Goal: Communication & Community: Answer question/provide support

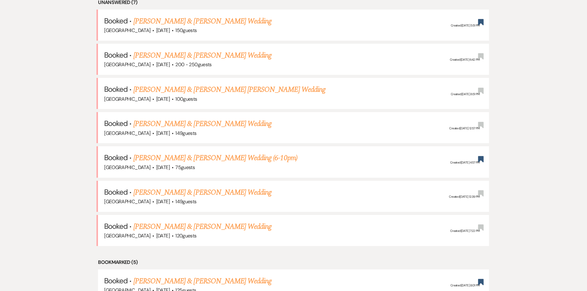
scroll to position [277, 0]
click at [193, 59] on link "[PERSON_NAME] & [PERSON_NAME] Wedding" at bounding box center [202, 54] width 138 height 11
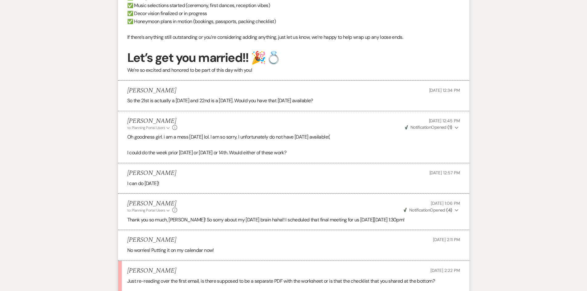
scroll to position [524, 0]
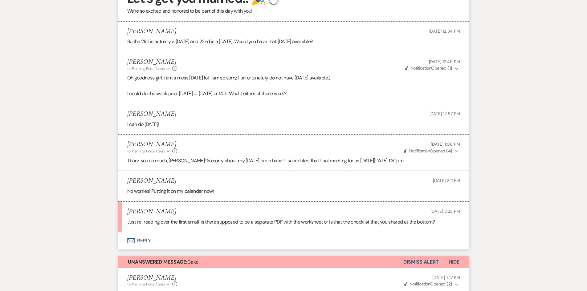
click at [158, 239] on button "Envelope Reply" at bounding box center [293, 240] width 351 height 17
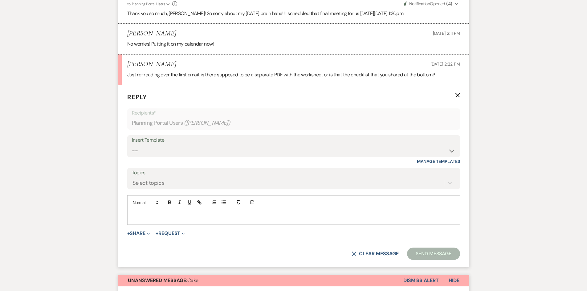
scroll to position [674, 0]
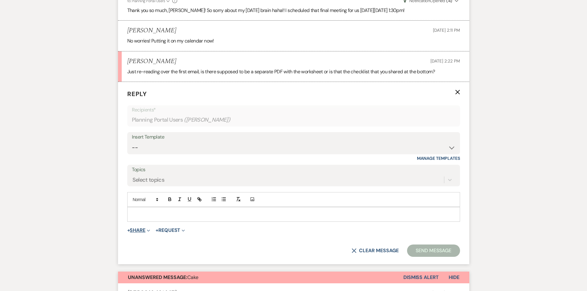
click at [133, 228] on button "+ Share Expand" at bounding box center [138, 230] width 23 height 5
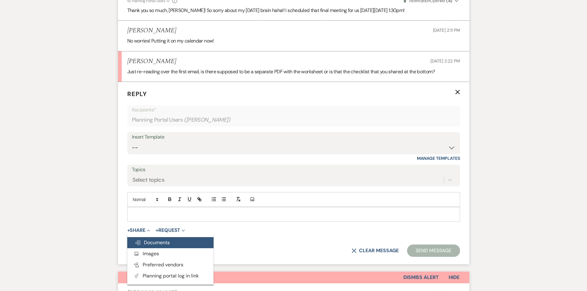
click at [157, 242] on span "Doc Upload Documents" at bounding box center [152, 242] width 35 height 6
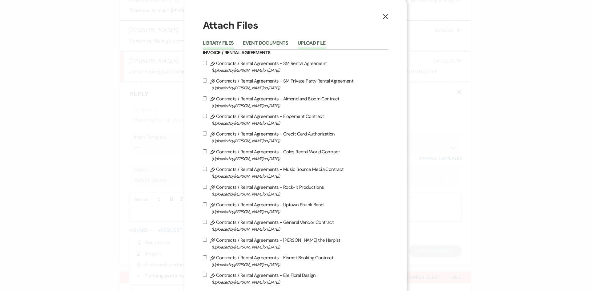
click at [313, 47] on button "Upload File" at bounding box center [312, 45] width 28 height 9
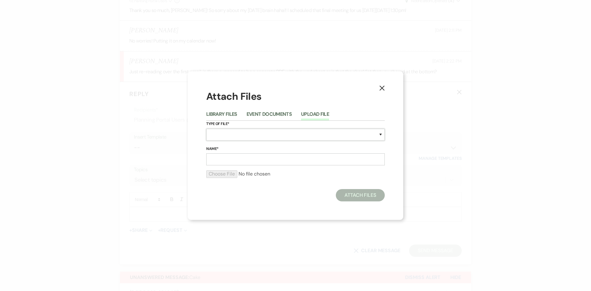
click at [251, 133] on select "Special Event Insurance Vendor Certificate of Insurance Contracts / Rental Agre…" at bounding box center [295, 135] width 179 height 12
click at [247, 133] on select "Special Event Insurance Vendor Certificate of Insurance Contracts / Rental Agre…" at bounding box center [295, 135] width 179 height 12
select select "0"
click at [206, 129] on select "Special Event Insurance Vendor Certificate of Insurance Contracts / Rental Agre…" at bounding box center [295, 135] width 179 height 12
click at [244, 155] on input "Name*" at bounding box center [295, 159] width 179 height 12
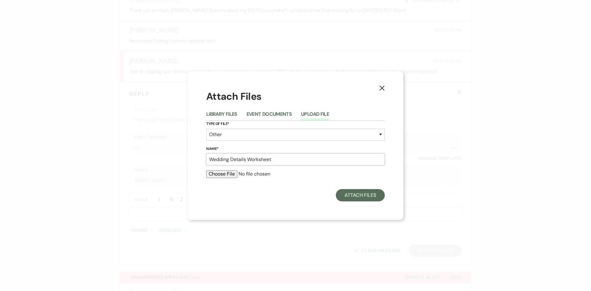
type input "Wedding Details Worksheet"
click at [225, 176] on input "file" at bounding box center [295, 173] width 179 height 7
type input "C:\fakepath\Morgan Englade wedding details worksheet.pdf"
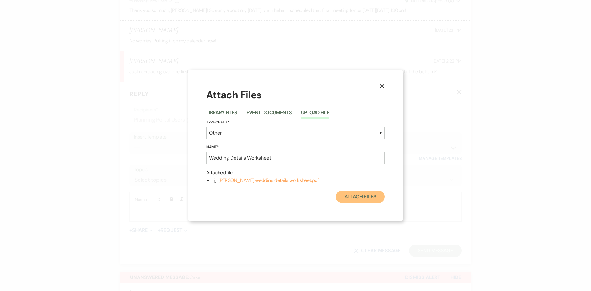
click at [348, 196] on button "Attach Files" at bounding box center [360, 197] width 49 height 12
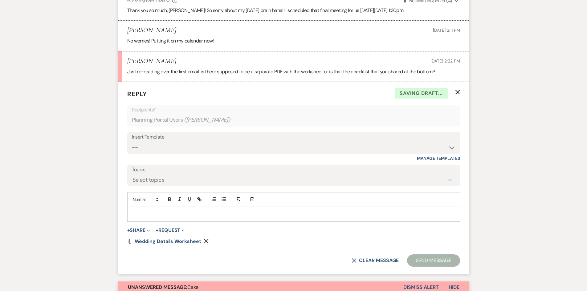
click at [150, 212] on p at bounding box center [293, 214] width 323 height 7
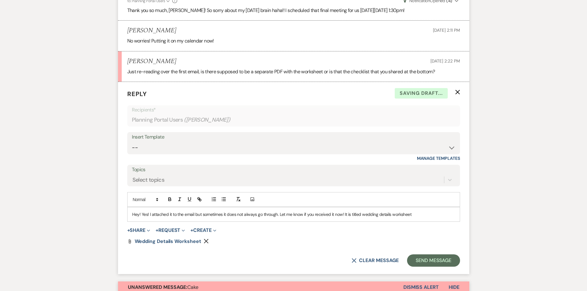
click at [140, 214] on p "Hey! Yes! I attached it to the email but sometimes it does not always go throug…" at bounding box center [293, 214] width 323 height 7
click at [148, 215] on p "Hey! Yes! I attached it to the email but sometimes it does not always go throug…" at bounding box center [293, 214] width 323 height 7
drag, startPoint x: 148, startPoint y: 214, endPoint x: 113, endPoint y: 216, distance: 35.8
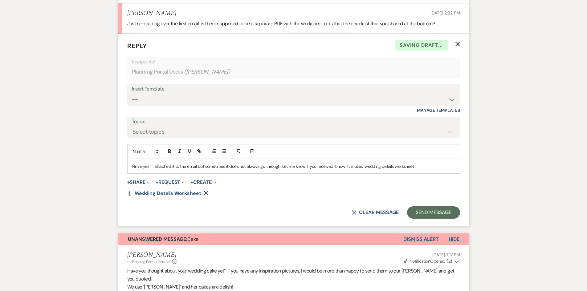
scroll to position [736, 0]
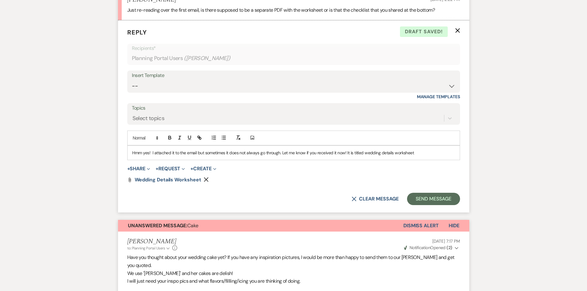
click at [420, 156] on p "Hmm yes! I attached it to the email but sometimes it does not always go through…" at bounding box center [293, 152] width 323 height 7
click at [429, 202] on button "Send Message" at bounding box center [433, 199] width 53 height 12
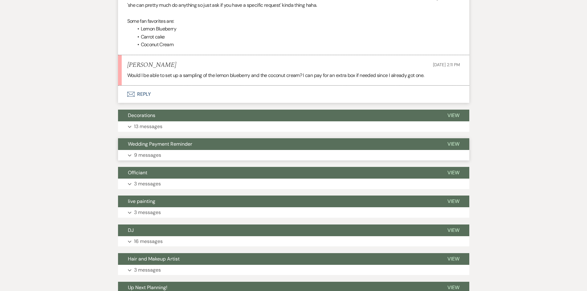
scroll to position [3931, 0]
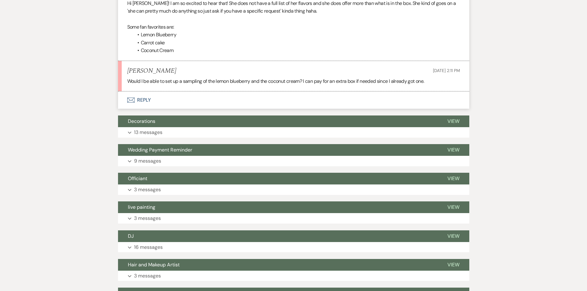
drag, startPoint x: 457, startPoint y: 52, endPoint x: 65, endPoint y: 44, distance: 392.1
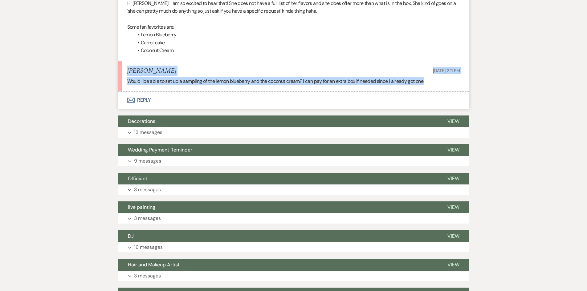
drag, startPoint x: 128, startPoint y: 55, endPoint x: 523, endPoint y: 84, distance: 396.2
drag, startPoint x: 435, startPoint y: 69, endPoint x: 125, endPoint y: 59, distance: 310.6
click at [125, 61] on li "Morgan Englade Aug 18, 2025, 2:11 PM Would I be able to set up a sampling of th…" at bounding box center [293, 76] width 351 height 30
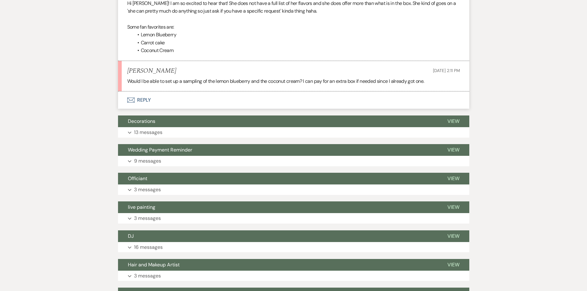
click at [143, 92] on button "Envelope Reply" at bounding box center [293, 99] width 351 height 17
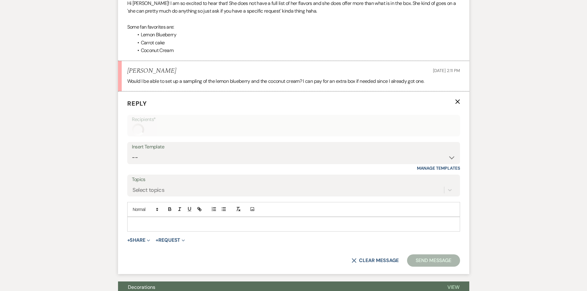
scroll to position [3952, 0]
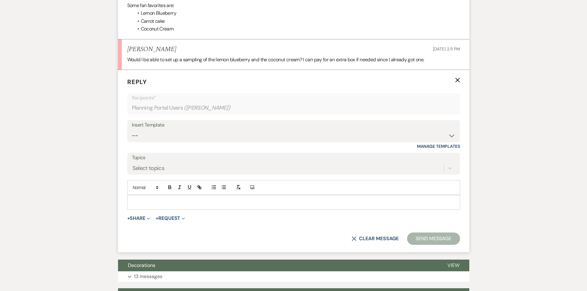
click at [166, 199] on p at bounding box center [293, 202] width 323 height 7
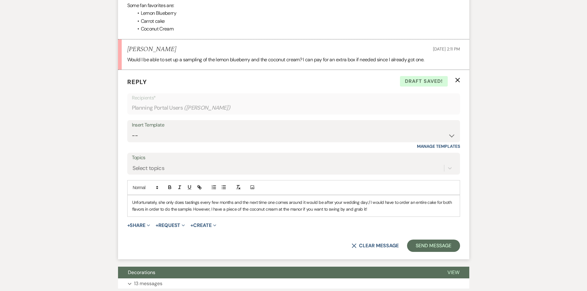
drag, startPoint x: 131, startPoint y: 185, endPoint x: 478, endPoint y: 220, distance: 349.1
copy p "Unfortunately, she only does tastings every few months and the next time one co…"
click at [374, 199] on p "Unfortunately, she only does tastings every few months and the next time one co…" at bounding box center [293, 206] width 323 height 14
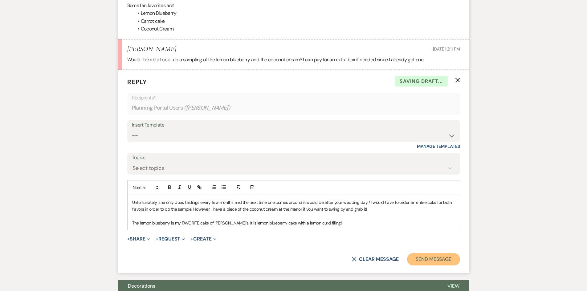
click at [423, 253] on button "Send Message" at bounding box center [433, 259] width 53 height 12
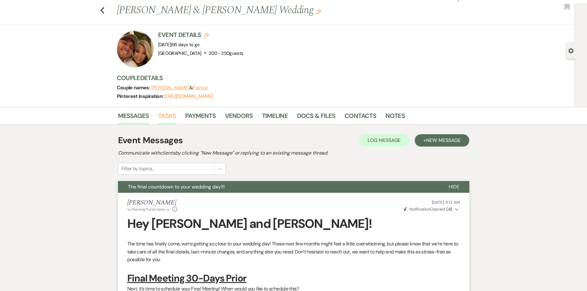
scroll to position [0, 0]
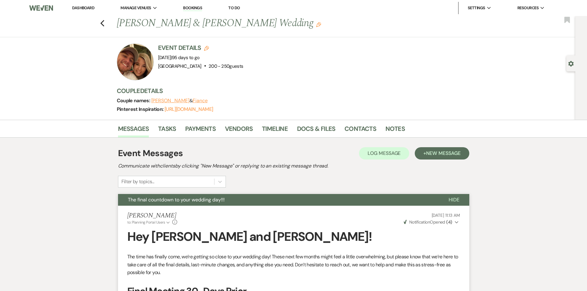
click at [79, 10] on li "Dashboard" at bounding box center [83, 8] width 28 height 12
drag, startPoint x: 81, startPoint y: 6, endPoint x: 116, endPoint y: 1, distance: 36.2
click at [81, 6] on link "Dashboard" at bounding box center [83, 7] width 22 height 5
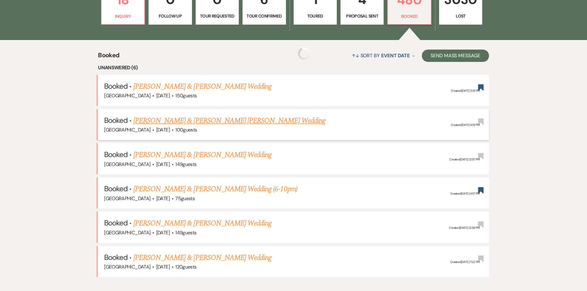
scroll to position [216, 0]
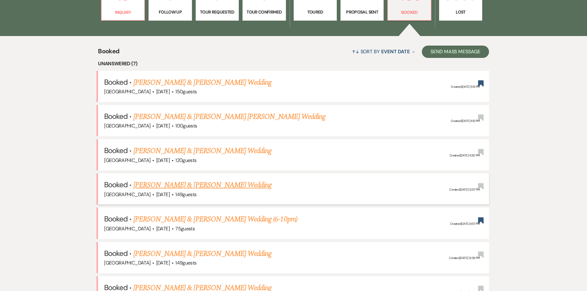
click at [142, 153] on link "[PERSON_NAME] & [PERSON_NAME] Wedding" at bounding box center [202, 150] width 138 height 11
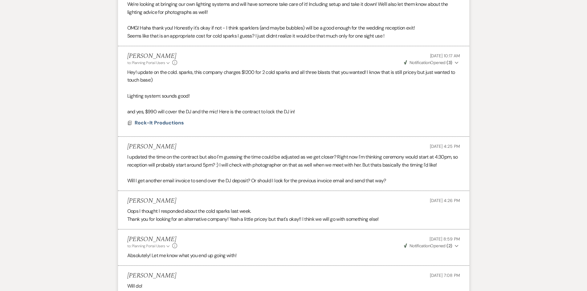
scroll to position [1602, 0]
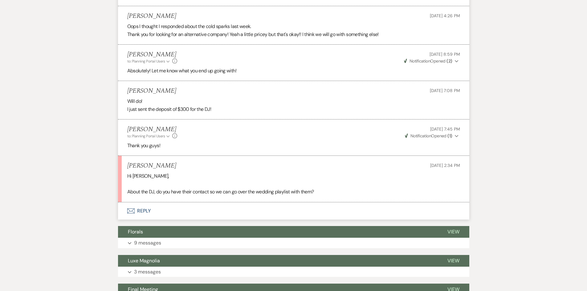
click at [149, 207] on button "Envelope Reply" at bounding box center [293, 210] width 351 height 17
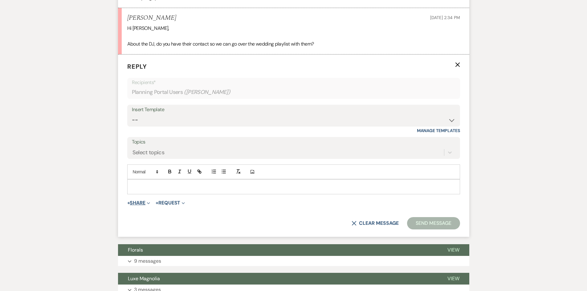
scroll to position [1750, 0]
click at [150, 176] on div "Add Photo" at bounding box center [293, 171] width 333 height 15
click at [149, 187] on p at bounding box center [293, 186] width 323 height 7
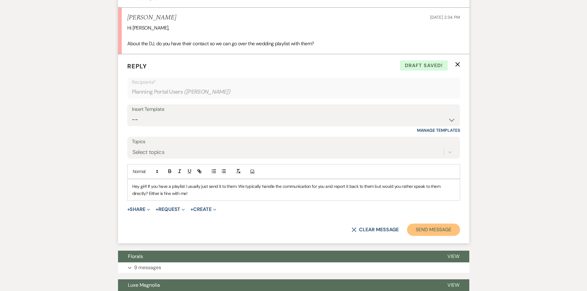
click at [436, 226] on button "Send Message" at bounding box center [433, 230] width 53 height 12
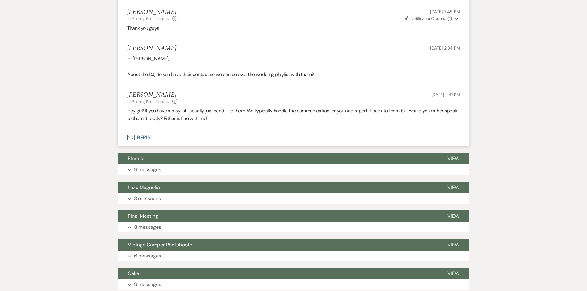
click at [143, 140] on button "Envelope Reply" at bounding box center [293, 137] width 351 height 17
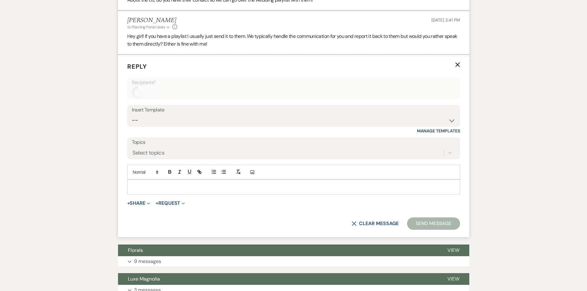
scroll to position [1794, 0]
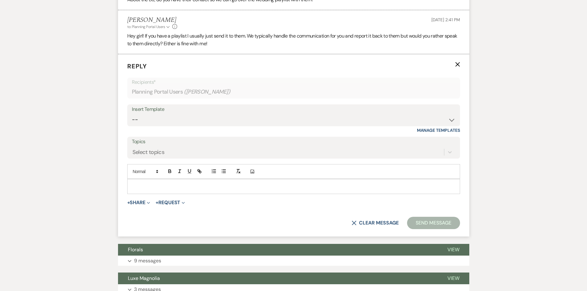
click at [147, 188] on p at bounding box center [293, 186] width 323 height 7
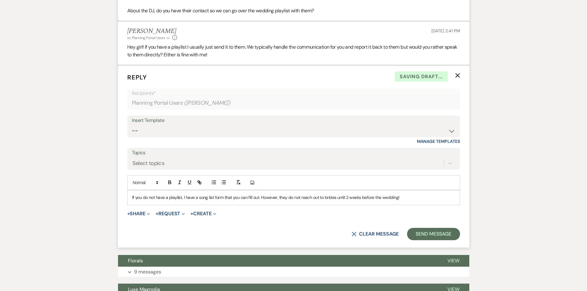
scroll to position [1763, 0]
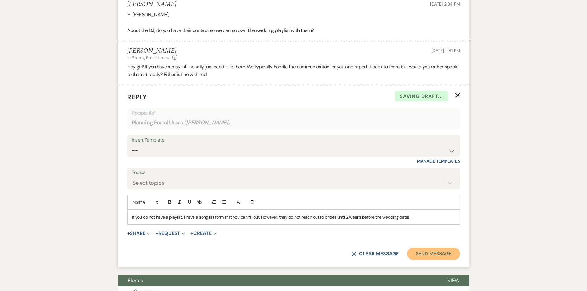
click at [448, 256] on button "Send Message" at bounding box center [433, 254] width 53 height 12
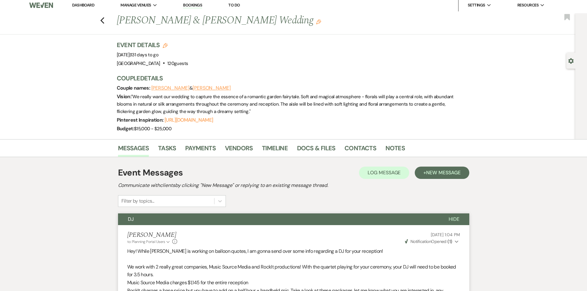
scroll to position [0, 0]
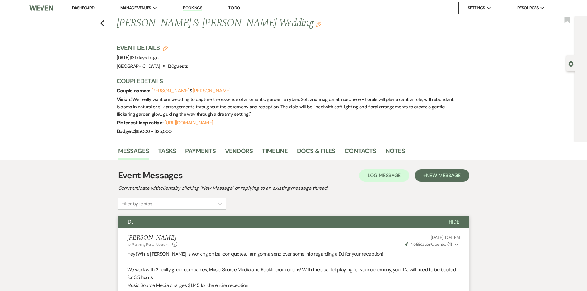
click at [79, 8] on link "Dashboard" at bounding box center [83, 7] width 22 height 5
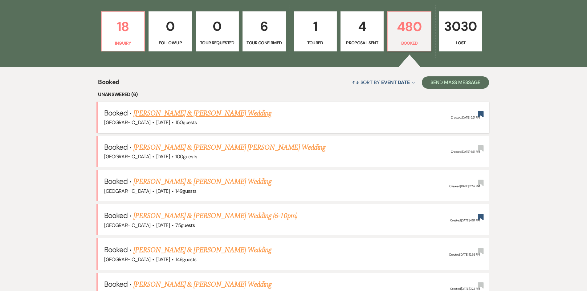
scroll to position [216, 0]
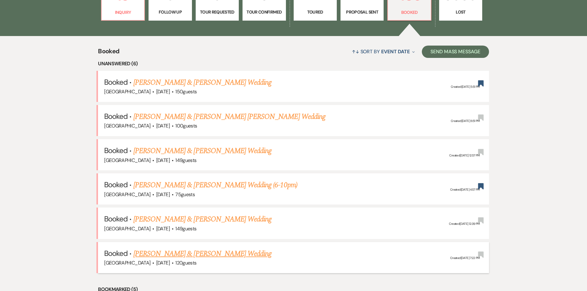
click at [217, 248] on li "Booked · Christian Cassels & Avery Bower's Wedding Strawberry Manor · Oct 16, 2…" at bounding box center [293, 257] width 391 height 31
click at [217, 253] on link "[PERSON_NAME] & [PERSON_NAME] Wedding" at bounding box center [202, 253] width 138 height 11
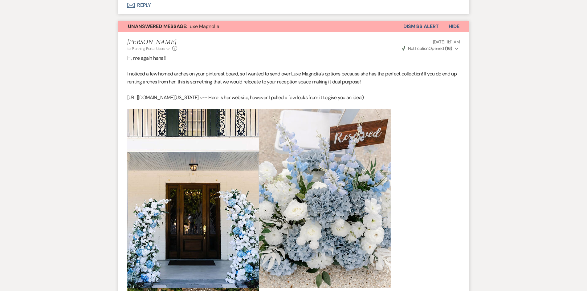
scroll to position [555, 0]
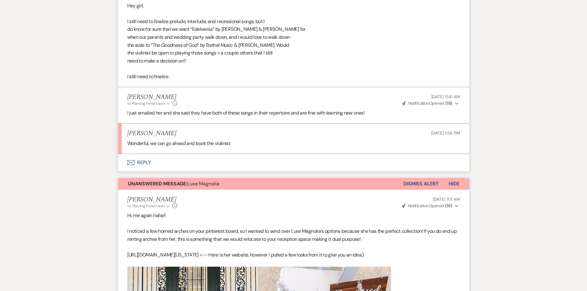
click at [153, 171] on button "Envelope Reply" at bounding box center [293, 162] width 351 height 17
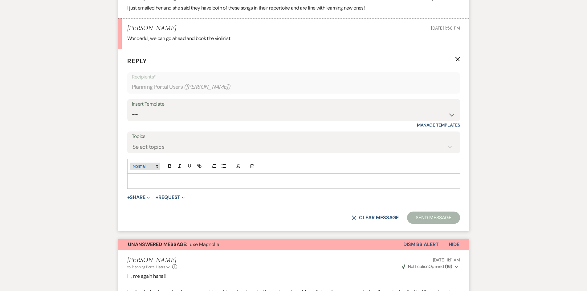
scroll to position [662, 0]
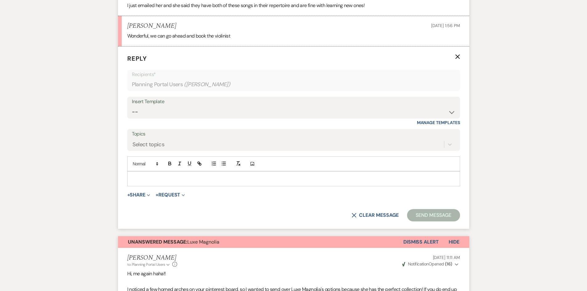
click at [152, 182] on p at bounding box center [293, 178] width 323 height 7
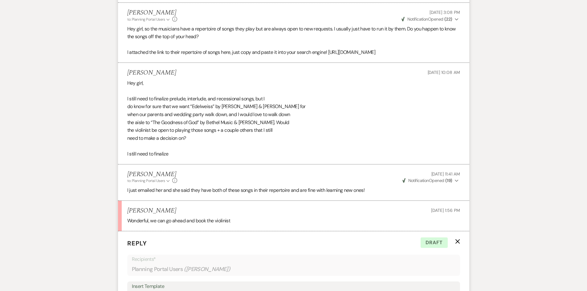
scroll to position [601, 0]
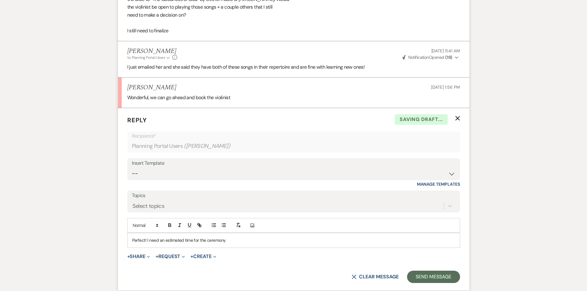
click at [184, 244] on p "Perfect! I need an estimated time for the ceremony" at bounding box center [293, 240] width 323 height 7
click at [260, 244] on p "Perfect! I need an estimated start time for the ceremony" at bounding box center [293, 240] width 323 height 7
click at [427, 280] on button "Send Message" at bounding box center [433, 277] width 53 height 12
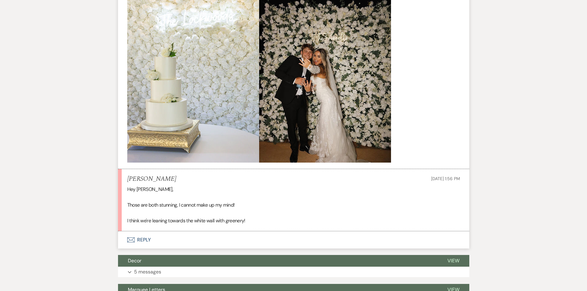
scroll to position [1512, 0]
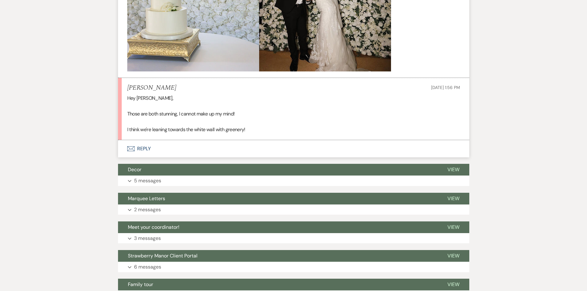
click at [142, 157] on button "Envelope Reply" at bounding box center [293, 148] width 351 height 17
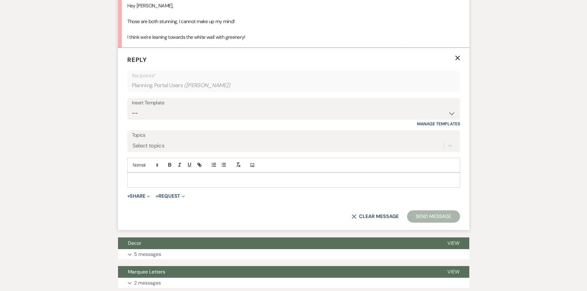
scroll to position [1606, 0]
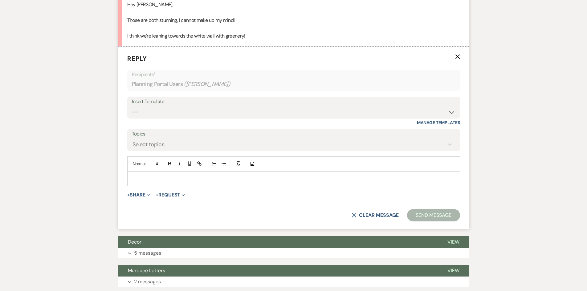
click at [158, 182] on p at bounding box center [293, 178] width 323 height 7
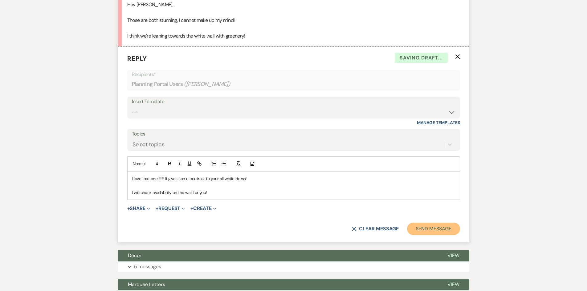
click at [425, 235] on button "Send Message" at bounding box center [433, 229] width 53 height 12
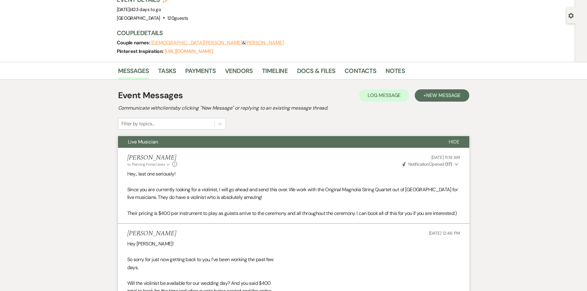
scroll to position [0, 0]
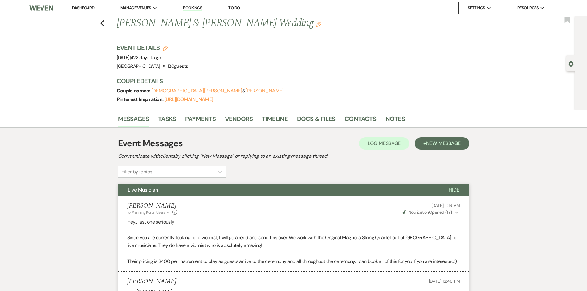
click at [78, 8] on link "Dashboard" at bounding box center [83, 7] width 22 height 5
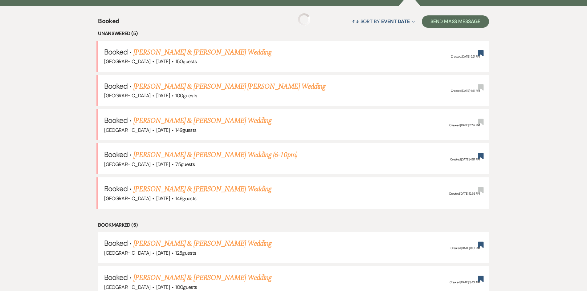
scroll to position [246, 0]
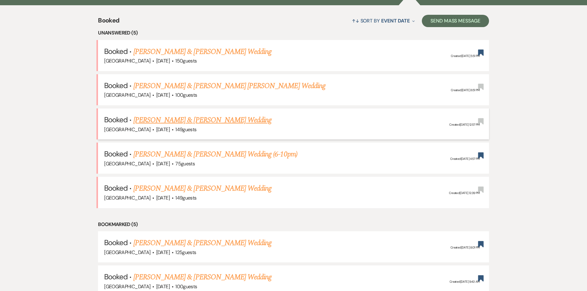
click at [204, 120] on link "[PERSON_NAME] & [PERSON_NAME] Wedding" at bounding box center [202, 120] width 138 height 11
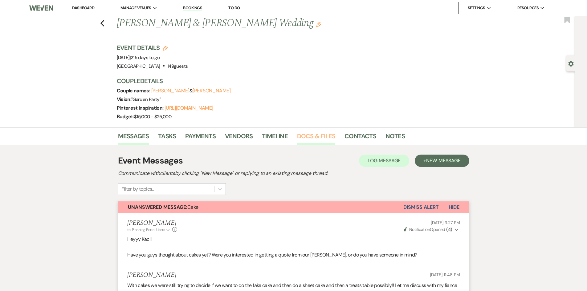
click at [312, 133] on link "Docs & Files" at bounding box center [316, 138] width 38 height 14
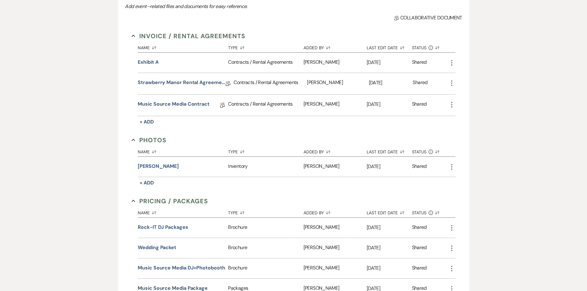
scroll to position [185, 0]
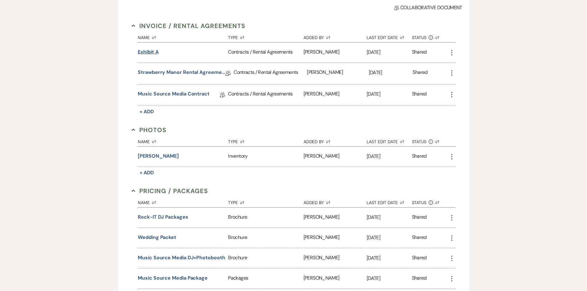
click at [150, 52] on button "Exhibit A" at bounding box center [148, 51] width 21 height 7
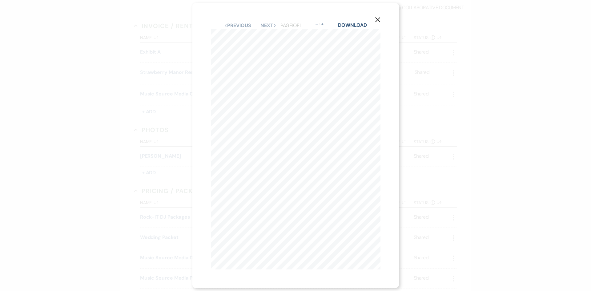
click at [376, 14] on button "X" at bounding box center [377, 19] width 9 height 11
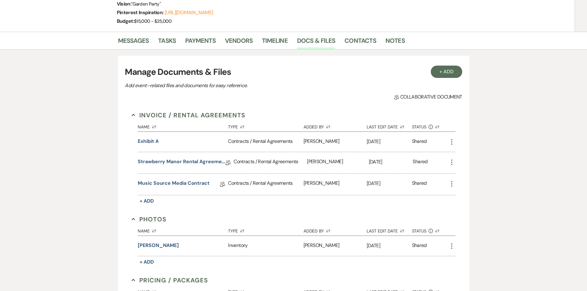
scroll to position [0, 0]
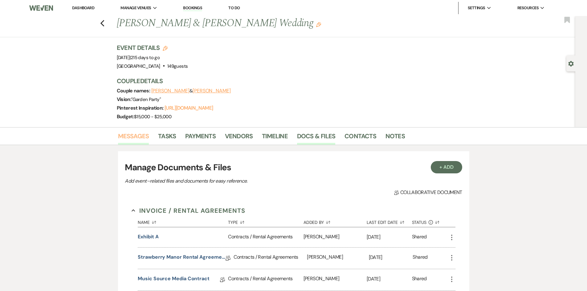
drag, startPoint x: 104, startPoint y: 149, endPoint x: 143, endPoint y: 137, distance: 40.3
click at [148, 136] on link "Messages" at bounding box center [133, 138] width 31 height 14
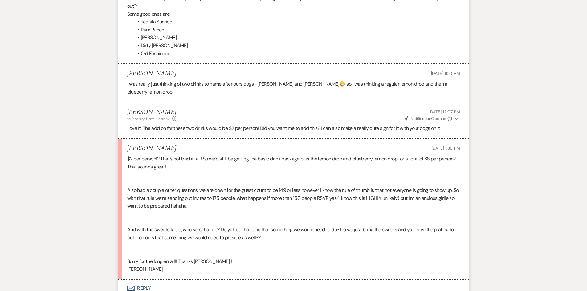
scroll to position [585, 0]
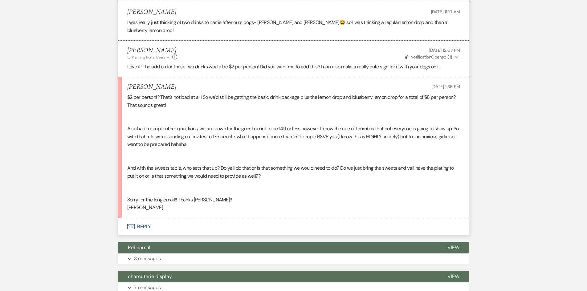
click at [144, 218] on button "Envelope Reply" at bounding box center [293, 226] width 351 height 17
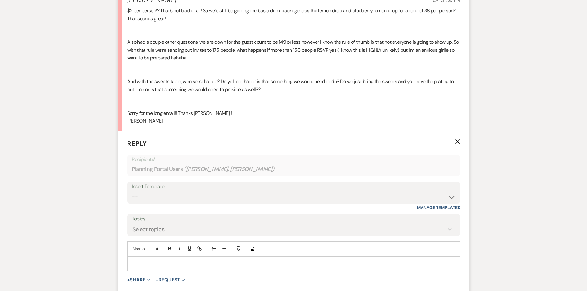
scroll to position [671, 0]
click at [162, 261] on p at bounding box center [293, 264] width 323 height 7
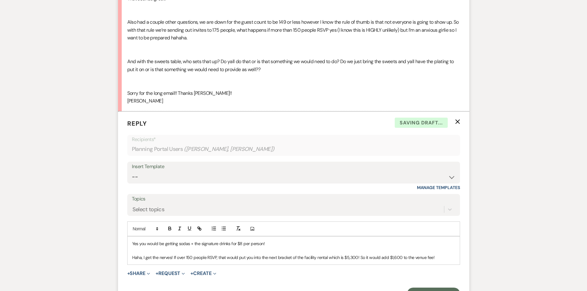
scroll to position [702, 0]
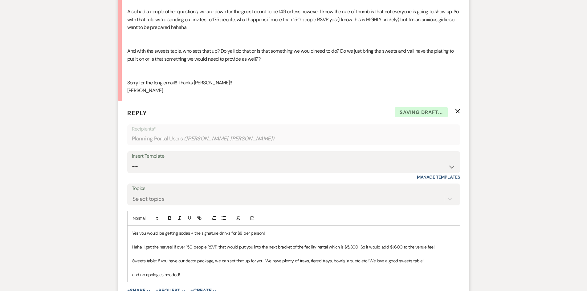
click at [208, 271] on p "and no apologies needed!" at bounding box center [293, 274] width 323 height 7
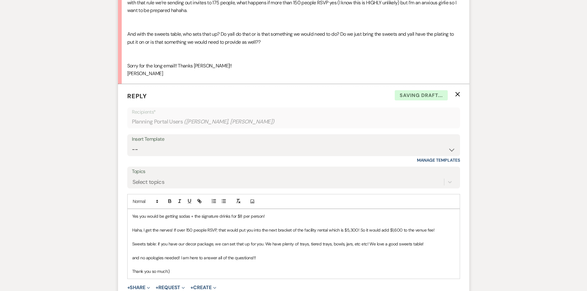
scroll to position [764, 0]
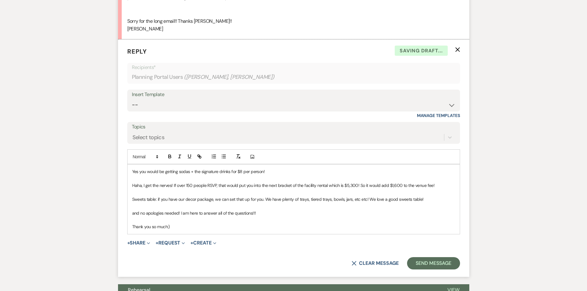
click at [278, 168] on p "Yes you would be getting sodas + the signature drinks for $8 per person!" at bounding box center [293, 171] width 323 height 7
click at [129, 213] on div "Yes you would be getting sodas + the signature drinks for $8 per person! A stea…" at bounding box center [293, 199] width 332 height 70
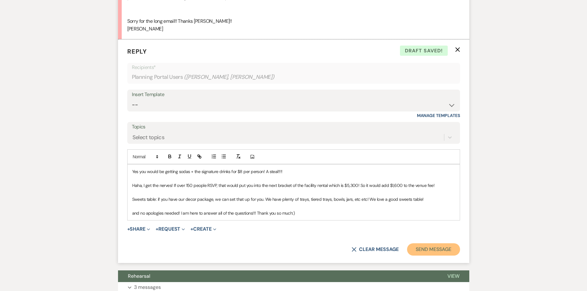
click at [430, 243] on button "Send Message" at bounding box center [433, 249] width 53 height 12
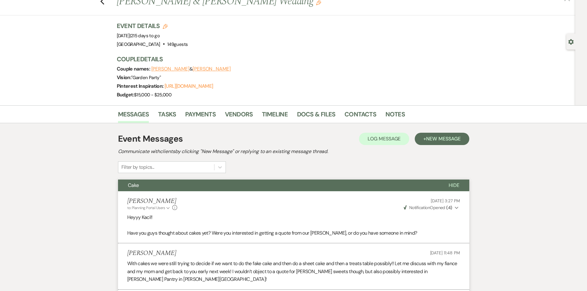
scroll to position [0, 0]
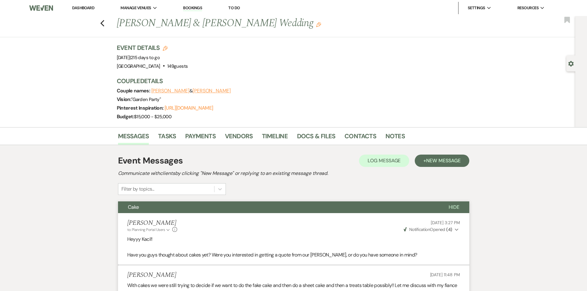
click at [87, 4] on li "Dashboard" at bounding box center [83, 8] width 28 height 12
click at [77, 6] on link "Dashboard" at bounding box center [83, 7] width 22 height 5
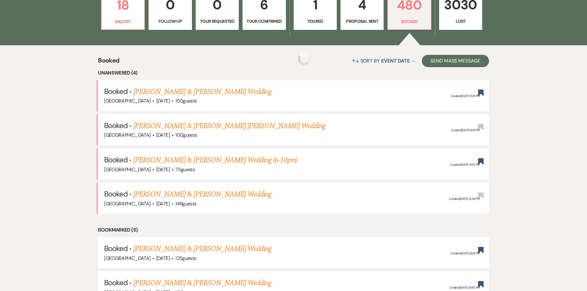
scroll to position [216, 0]
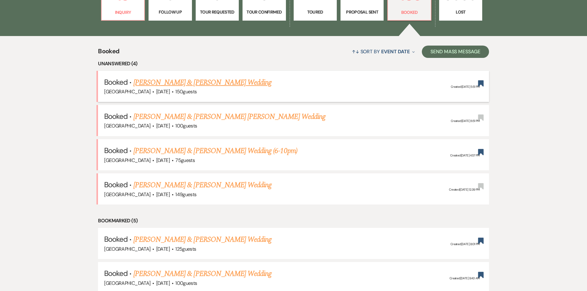
click at [173, 83] on link "[PERSON_NAME] & [PERSON_NAME] Wedding" at bounding box center [202, 82] width 138 height 11
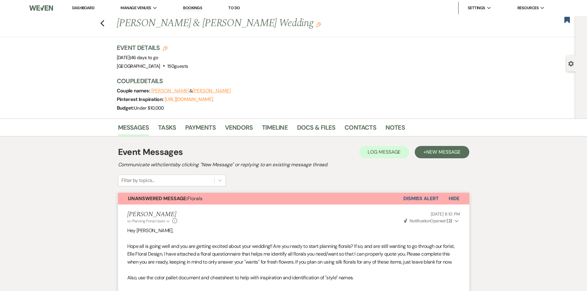
click at [85, 6] on link "Dashboard" at bounding box center [83, 7] width 22 height 5
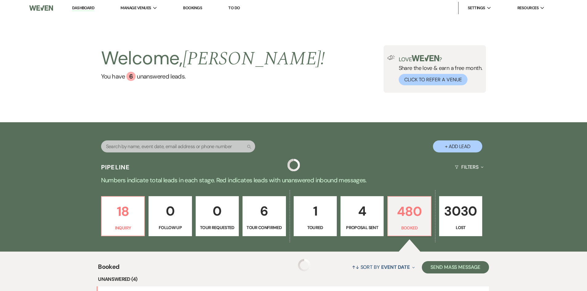
scroll to position [154, 0]
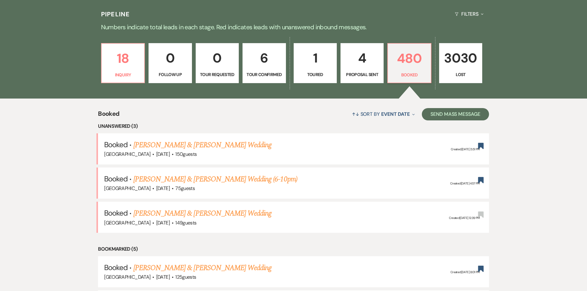
scroll to position [123, 0]
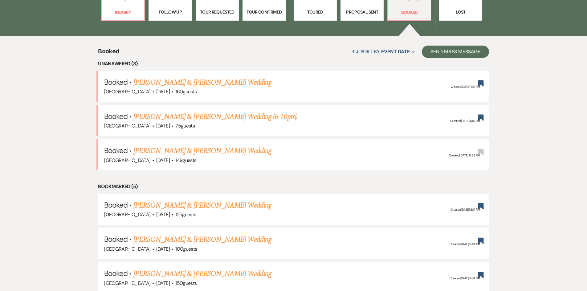
scroll to position [216, 0]
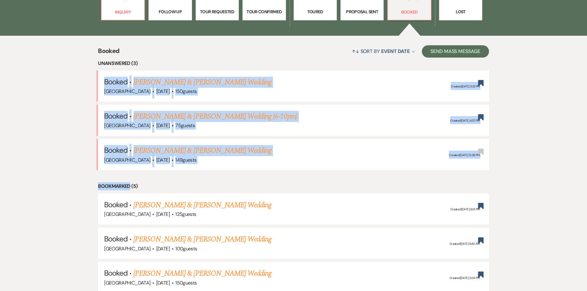
drag, startPoint x: 43, startPoint y: 72, endPoint x: 129, endPoint y: 177, distance: 135.6
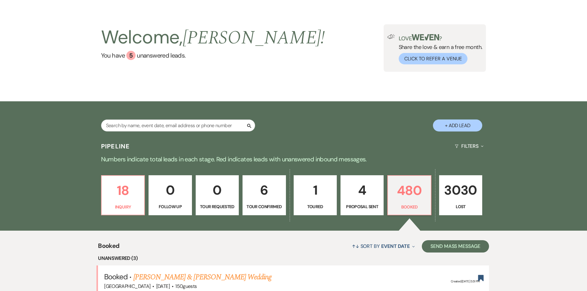
scroll to position [31, 0]
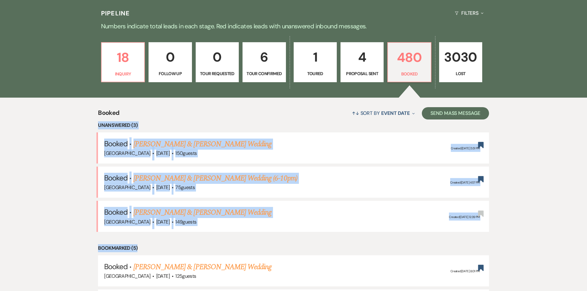
drag, startPoint x: 34, startPoint y: 126, endPoint x: 556, endPoint y: 242, distance: 534.0
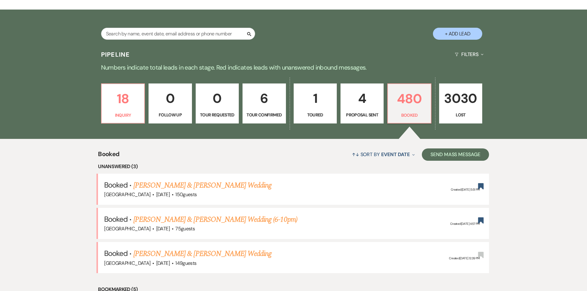
scroll to position [123, 0]
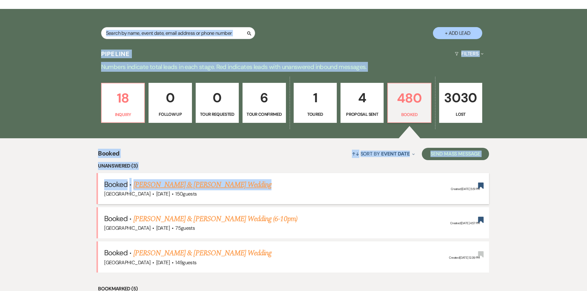
scroll to position [123, 0]
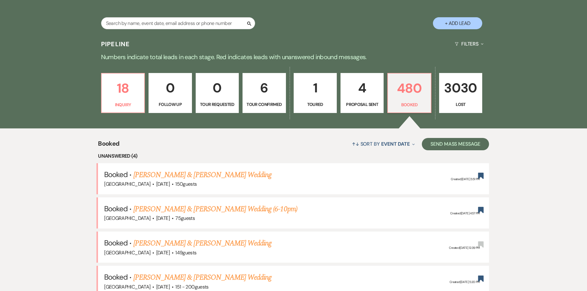
scroll to position [154, 0]
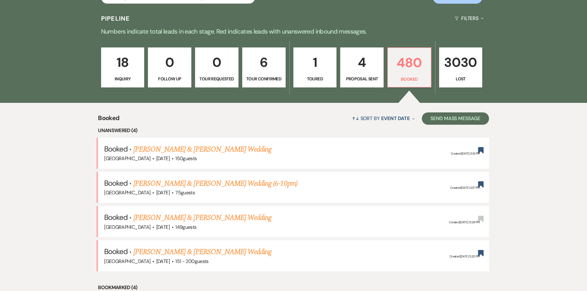
scroll to position [62, 0]
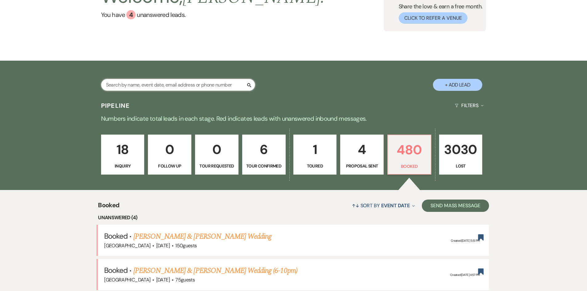
click at [131, 86] on input "text" at bounding box center [178, 85] width 154 height 12
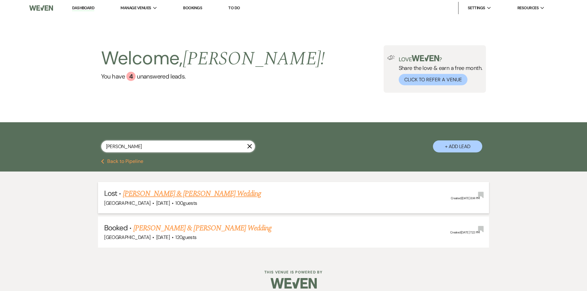
type input "bower"
click at [153, 191] on link "[PERSON_NAME] & [PERSON_NAME] Wedding" at bounding box center [192, 193] width 138 height 11
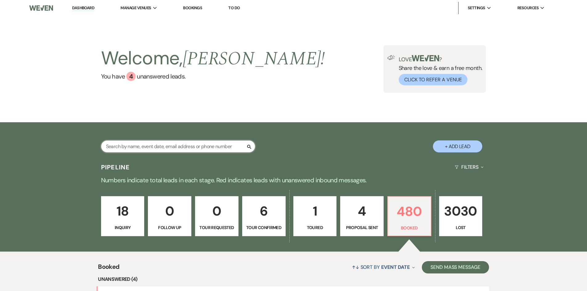
click at [176, 145] on input "text" at bounding box center [178, 146] width 154 height 12
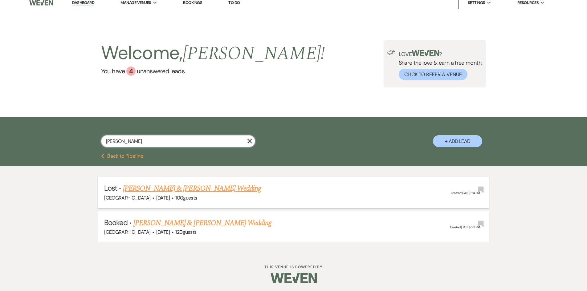
scroll to position [7, 0]
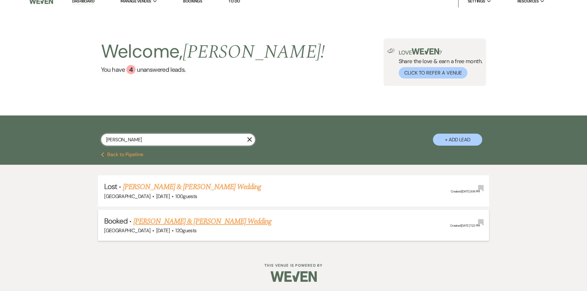
type input "bower"
click at [175, 222] on link "[PERSON_NAME] & [PERSON_NAME] Wedding" at bounding box center [202, 221] width 138 height 11
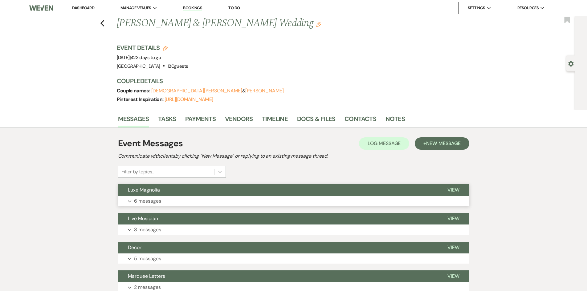
click at [145, 202] on p "6 messages" at bounding box center [147, 201] width 27 height 8
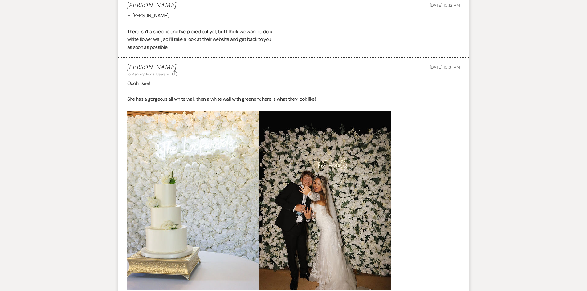
scroll to position [955, 0]
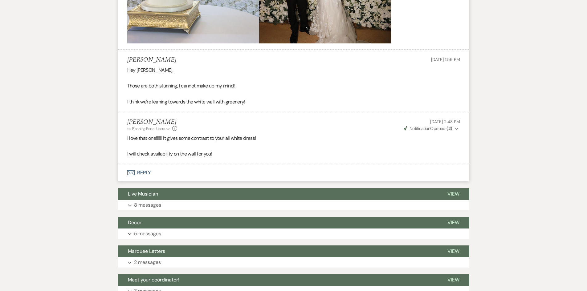
click at [158, 170] on button "Envelope Reply" at bounding box center [293, 172] width 351 height 17
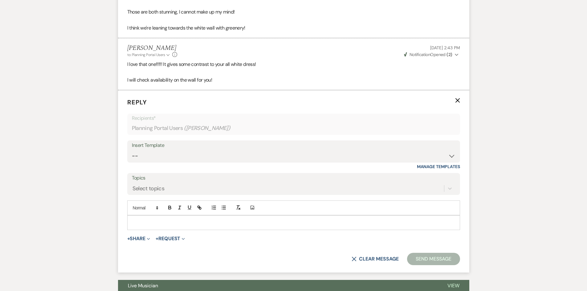
scroll to position [1038, 0]
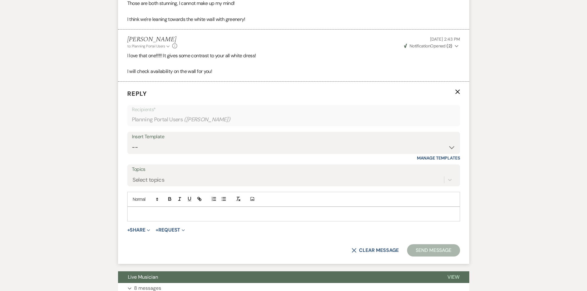
drag, startPoint x: 163, startPoint y: 210, endPoint x: 158, endPoint y: 186, distance: 24.6
click at [159, 202] on div "Add Photo" at bounding box center [293, 207] width 333 height 30
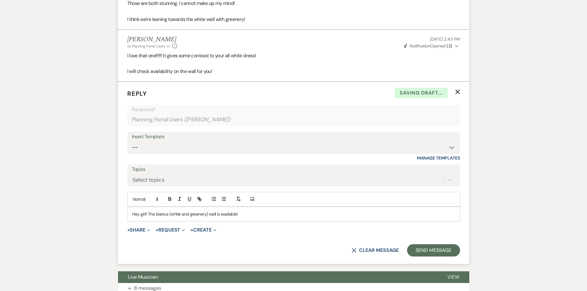
click at [157, 215] on p "Hey girl! The bianca (white and greenery) wall is available!" at bounding box center [293, 214] width 323 height 7
click at [254, 212] on p "Hey girl! The Bianca (white and greenery) wall is available!" at bounding box center [293, 214] width 323 height 7
click at [447, 248] on button "Send Message" at bounding box center [433, 250] width 53 height 12
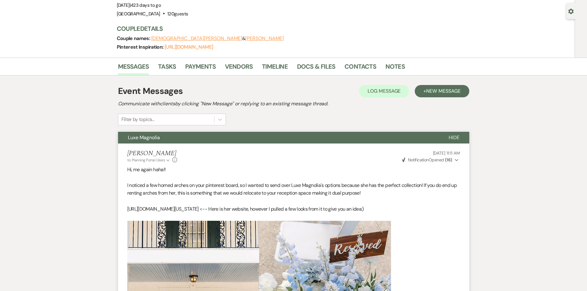
scroll to position [0, 0]
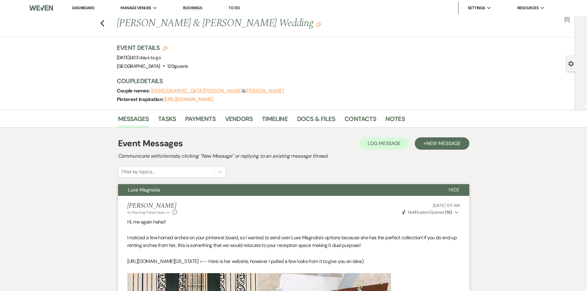
click at [87, 6] on link "Dashboard" at bounding box center [83, 7] width 22 height 5
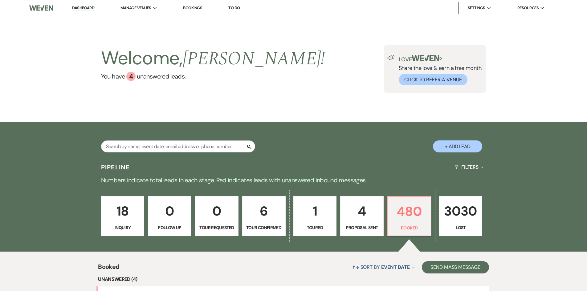
click at [78, 10] on link "Dashboard" at bounding box center [83, 8] width 22 height 6
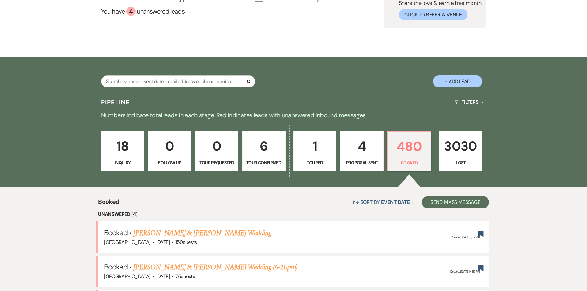
scroll to position [185, 0]
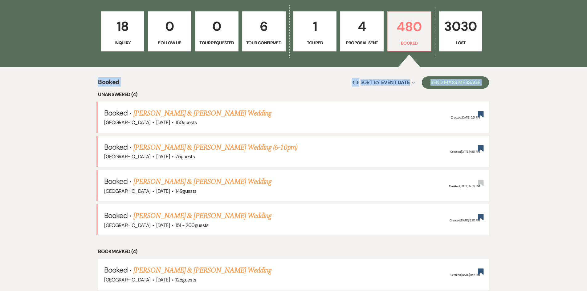
drag, startPoint x: 72, startPoint y: 95, endPoint x: 33, endPoint y: 82, distance: 42.0
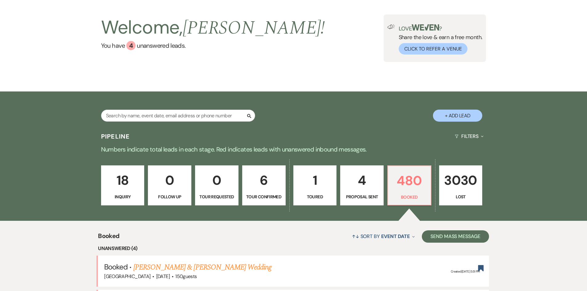
scroll to position [0, 0]
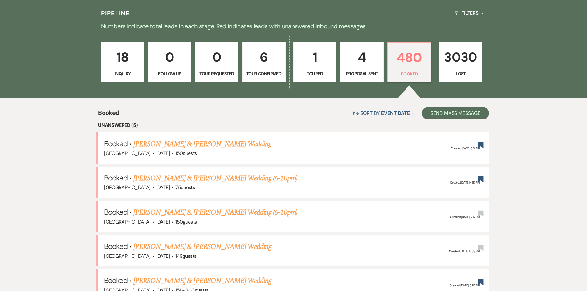
scroll to position [177, 0]
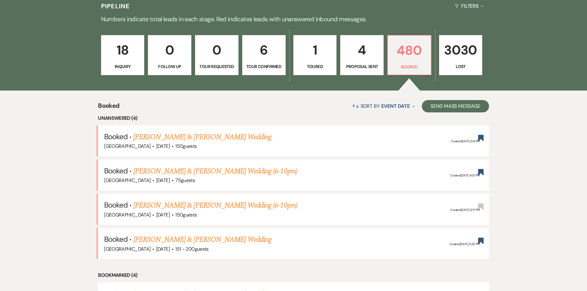
scroll to position [137, 0]
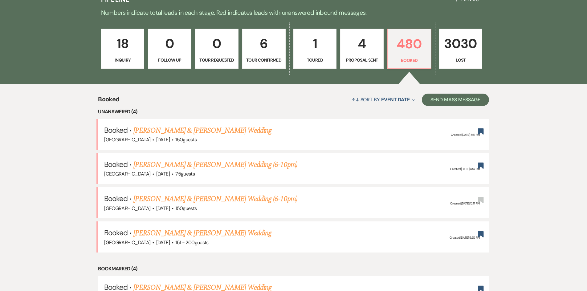
scroll to position [106, 0]
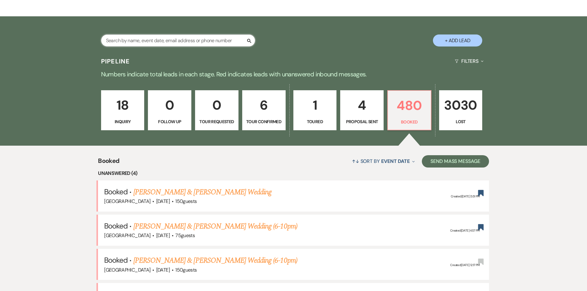
click at [156, 42] on input "text" at bounding box center [178, 40] width 154 height 12
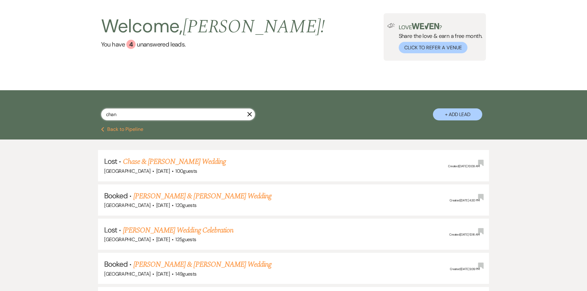
scroll to position [62, 0]
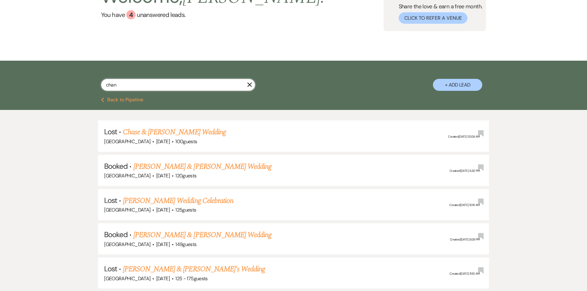
type input "chan"
click at [219, 165] on link "[PERSON_NAME] & [PERSON_NAME] Wedding" at bounding box center [202, 166] width 138 height 11
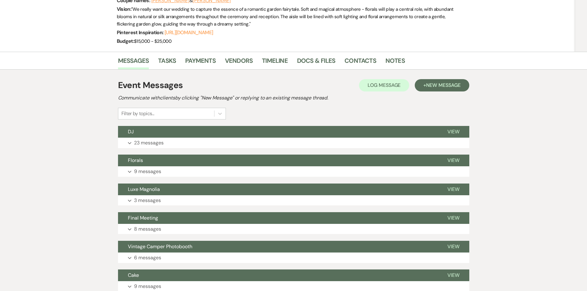
scroll to position [92, 0]
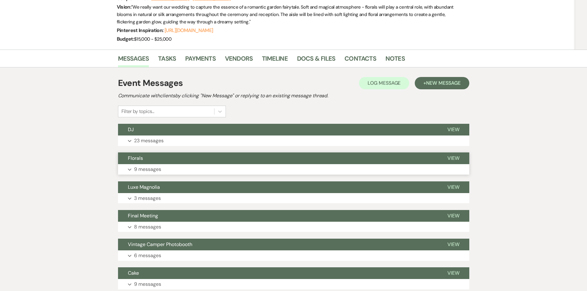
click at [168, 172] on button "Expand 9 messages" at bounding box center [293, 169] width 351 height 10
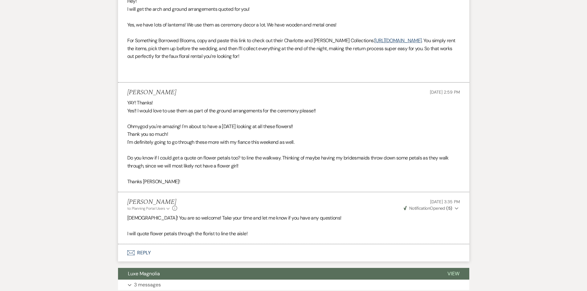
scroll to position [1879, 0]
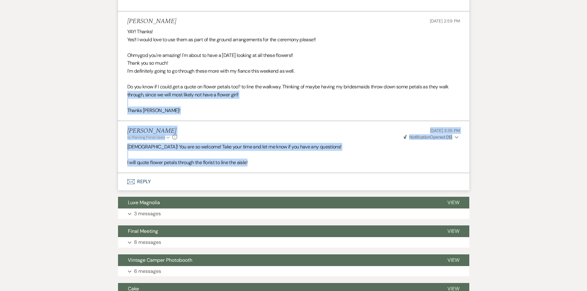
drag, startPoint x: 267, startPoint y: 160, endPoint x: 97, endPoint y: 91, distance: 183.4
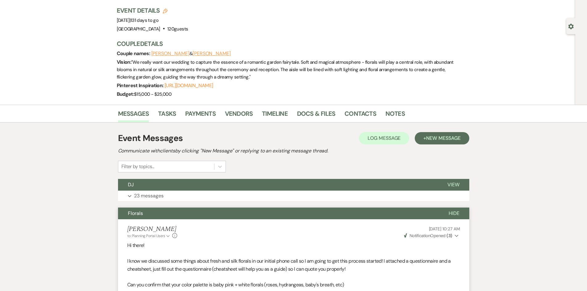
scroll to position [0, 0]
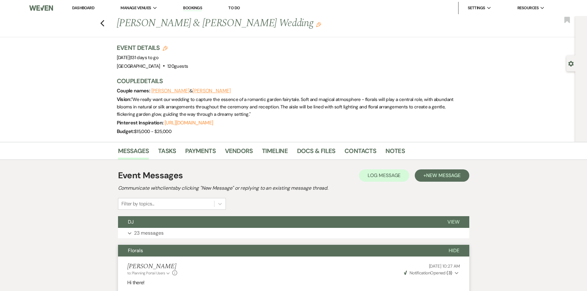
click at [75, 7] on link "Dashboard" at bounding box center [83, 7] width 22 height 5
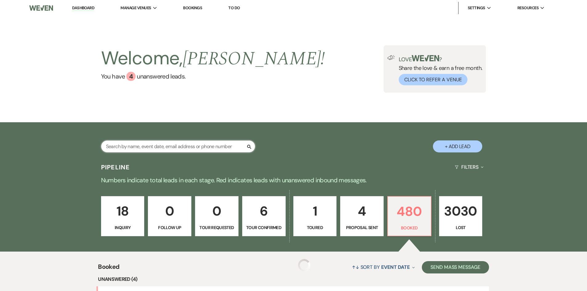
drag, startPoint x: 169, startPoint y: 148, endPoint x: 166, endPoint y: 151, distance: 4.2
click at [169, 148] on input "text" at bounding box center [178, 146] width 154 height 12
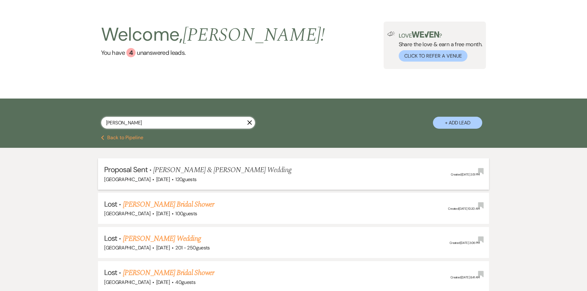
scroll to position [92, 0]
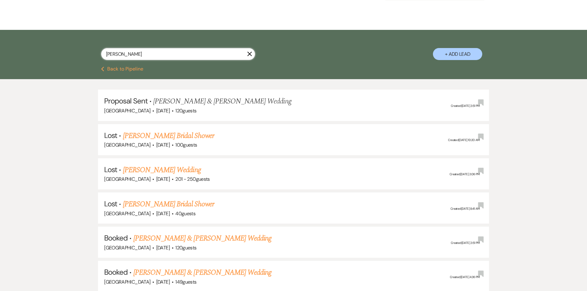
type input "matherne"
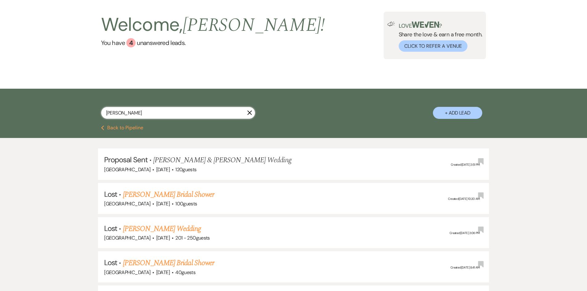
scroll to position [0, 0]
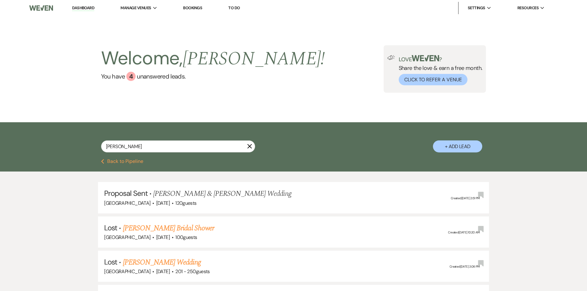
click at [77, 10] on link "Dashboard" at bounding box center [83, 8] width 22 height 6
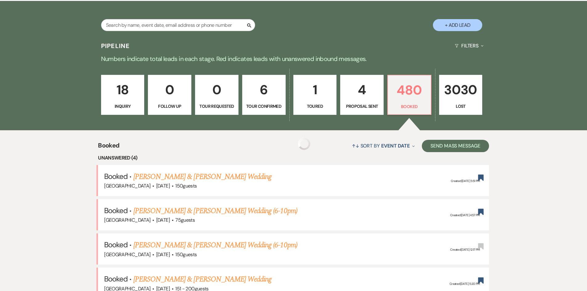
scroll to position [154, 0]
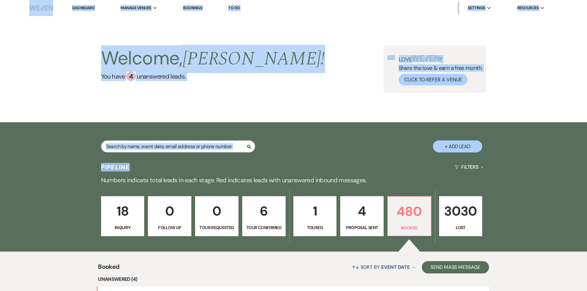
drag, startPoint x: 14, startPoint y: 4, endPoint x: 292, endPoint y: 167, distance: 322.6
click at [292, 167] on div "Pipeline Filters Expand" at bounding box center [293, 167] width 443 height 16
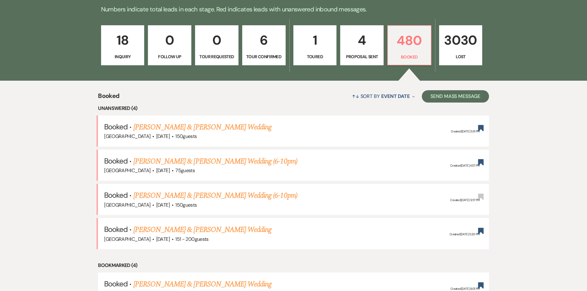
scroll to position [185, 0]
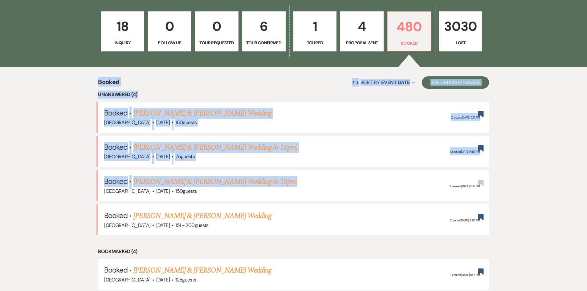
drag, startPoint x: 80, startPoint y: 82, endPoint x: 22, endPoint y: 191, distance: 123.3
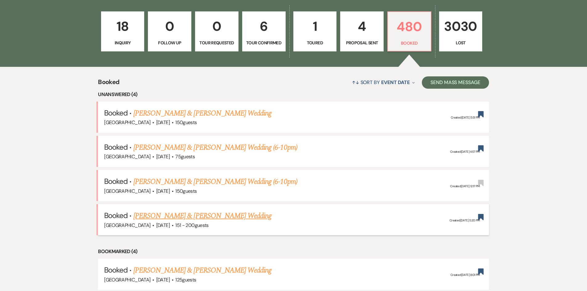
drag, startPoint x: 64, startPoint y: 83, endPoint x: 249, endPoint y: 234, distance: 238.6
click at [249, 234] on li "Booked · Graceson Poh & Sydni Schnebelen's Wedding Strawberry Manor · Dec 5, 20…" at bounding box center [293, 219] width 391 height 31
drag, startPoint x: 249, startPoint y: 234, endPoint x: 50, endPoint y: 203, distance: 201.3
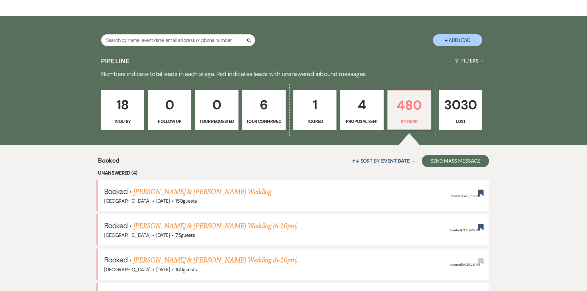
scroll to position [0, 0]
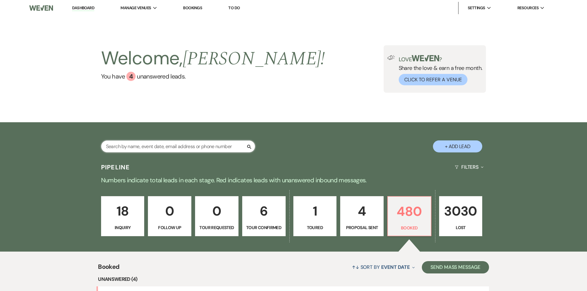
click at [173, 143] on input "text" at bounding box center [178, 146] width 154 height 12
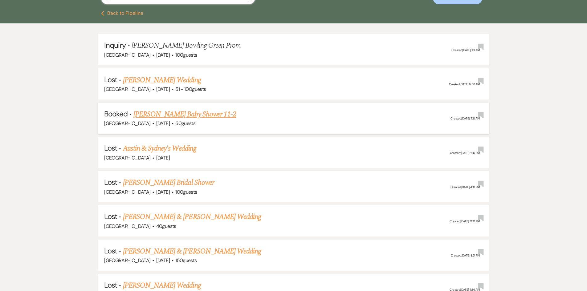
scroll to position [216, 0]
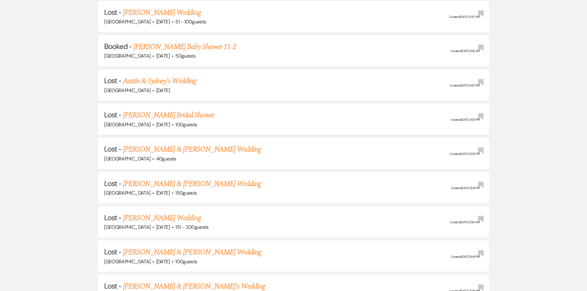
type input "bo"
drag, startPoint x: 78, startPoint y: 134, endPoint x: 228, endPoint y: 225, distance: 176.3
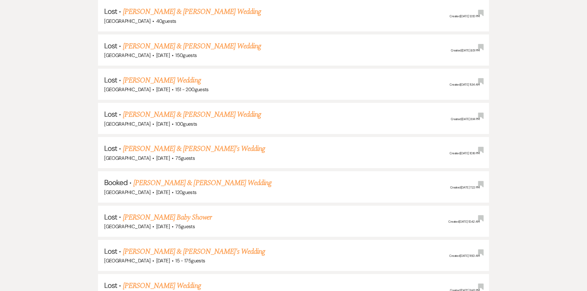
scroll to position [370, 0]
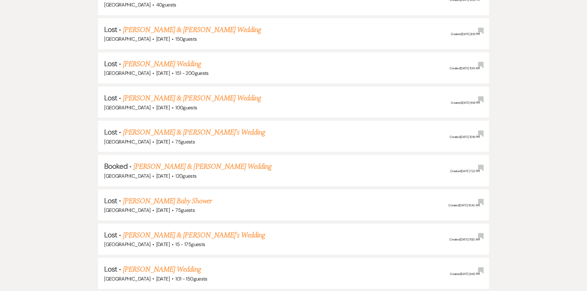
drag, startPoint x: 63, startPoint y: 151, endPoint x: 528, endPoint y: 210, distance: 468.5
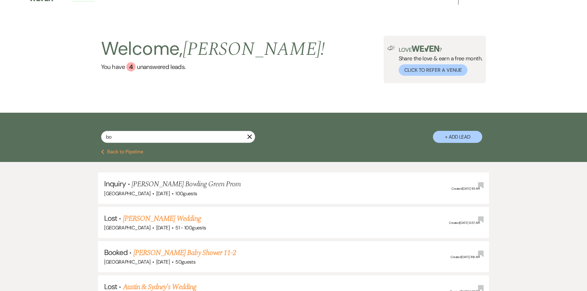
scroll to position [0, 0]
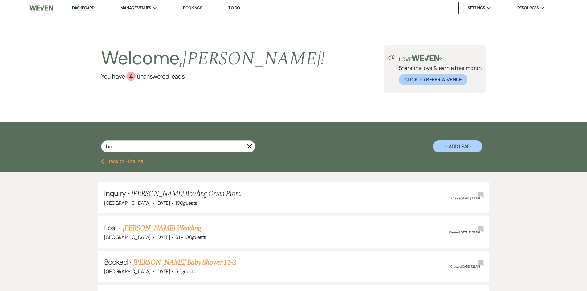
click at [72, 10] on link "Dashboard" at bounding box center [83, 8] width 22 height 6
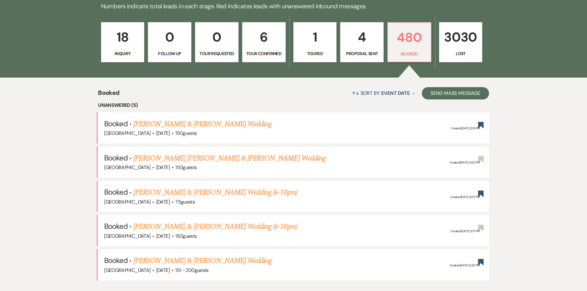
scroll to position [185, 0]
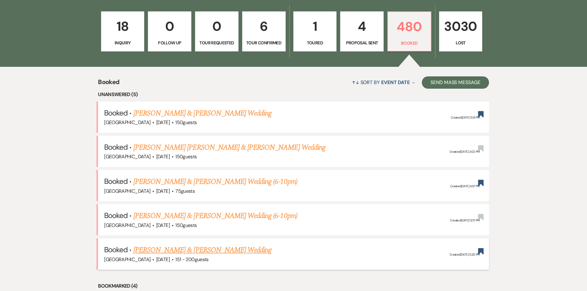
drag, startPoint x: 51, startPoint y: 81, endPoint x: 321, endPoint y: 263, distance: 325.8
drag, startPoint x: 38, startPoint y: 123, endPoint x: 118, endPoint y: 166, distance: 90.0
click at [199, 213] on link "[PERSON_NAME] & [PERSON_NAME] Wedding (6-10pm)" at bounding box center [215, 215] width 164 height 11
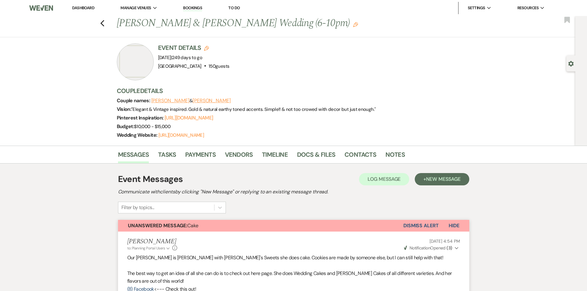
click at [79, 8] on link "Dashboard" at bounding box center [83, 7] width 22 height 5
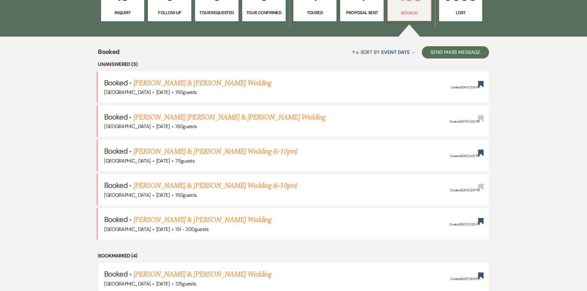
scroll to position [216, 0]
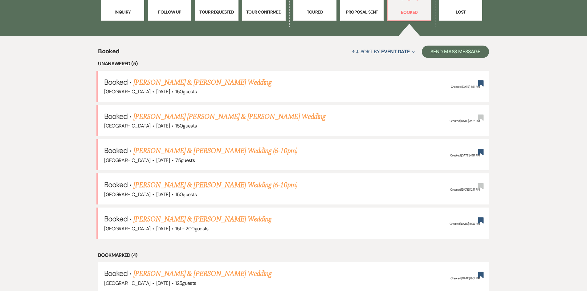
drag, startPoint x: 59, startPoint y: 63, endPoint x: 500, endPoint y: 153, distance: 450.2
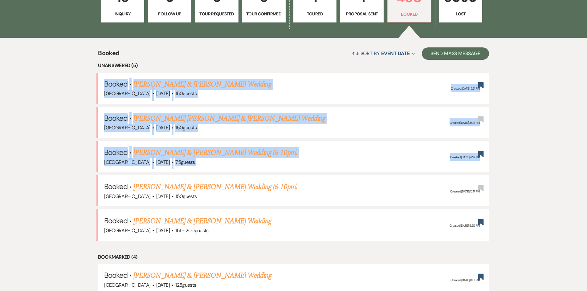
drag, startPoint x: 69, startPoint y: 72, endPoint x: 59, endPoint y: 168, distance: 95.7
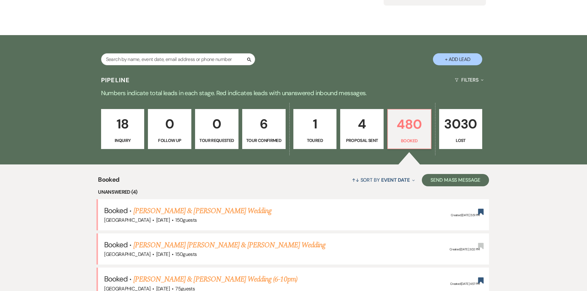
scroll to position [27, 0]
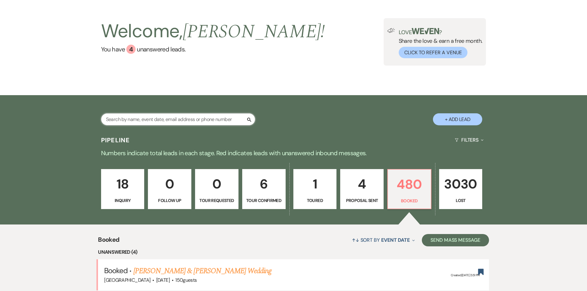
click at [125, 121] on input "text" at bounding box center [178, 119] width 154 height 12
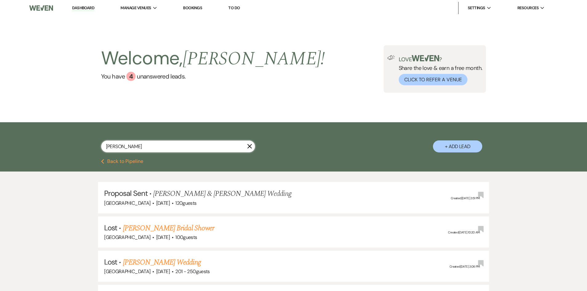
type input "[PERSON_NAME]"
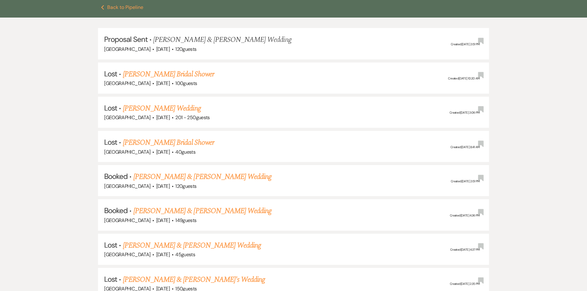
scroll to position [246, 0]
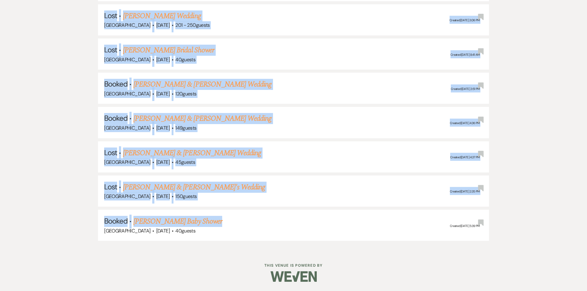
drag, startPoint x: 0, startPoint y: 9, endPoint x: 91, endPoint y: 247, distance: 255.3
click at [91, 247] on div "Dashboard Manage Venues Expand [GEOGRAPHIC_DATA] Events Bookings To Do Settings…" at bounding box center [293, 3] width 587 height 498
click at [91, 247] on div "Proposal Sent · [PERSON_NAME] & [PERSON_NAME] Wedding [GEOGRAPHIC_DATA] · [DATE…" at bounding box center [293, 88] width 587 height 326
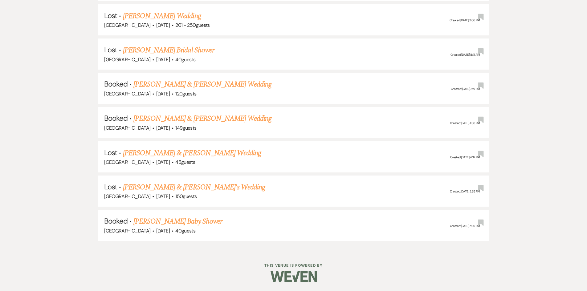
scroll to position [0, 0]
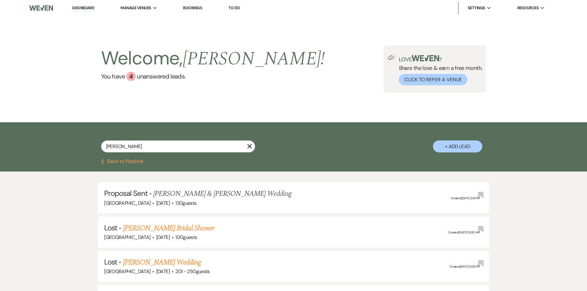
click at [110, 160] on button "Previous Back to Pipeline" at bounding box center [122, 161] width 42 height 5
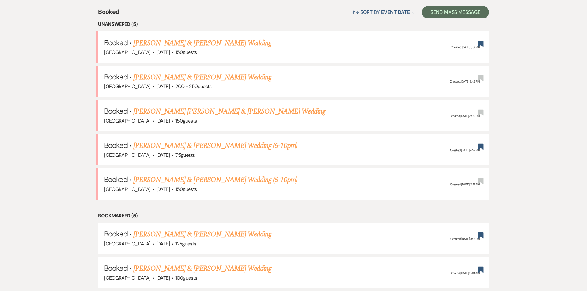
scroll to position [281, 0]
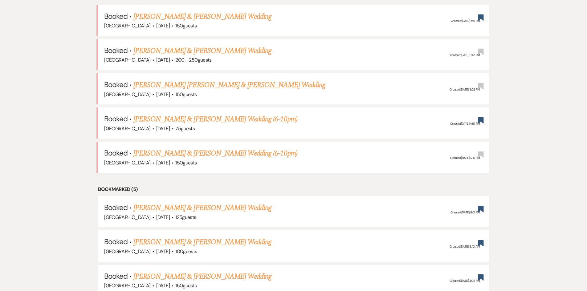
click at [150, 51] on link "[PERSON_NAME] & [PERSON_NAME] Wedding" at bounding box center [202, 50] width 138 height 11
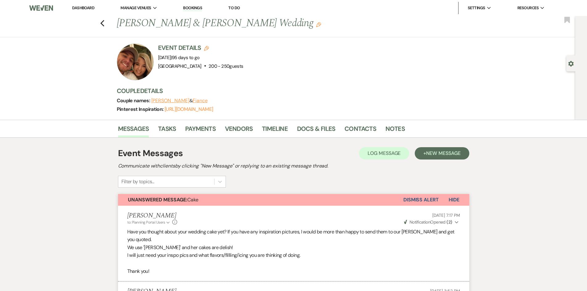
click at [81, 5] on li "Dashboard" at bounding box center [83, 8] width 28 height 12
click at [83, 9] on link "Dashboard" at bounding box center [83, 7] width 22 height 5
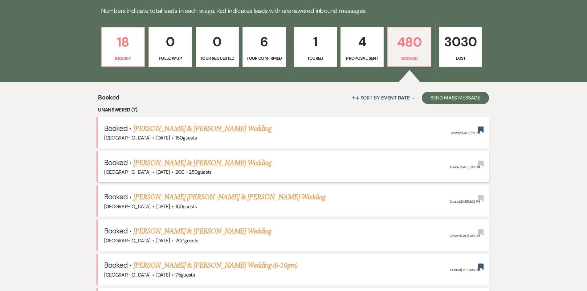
scroll to position [246, 0]
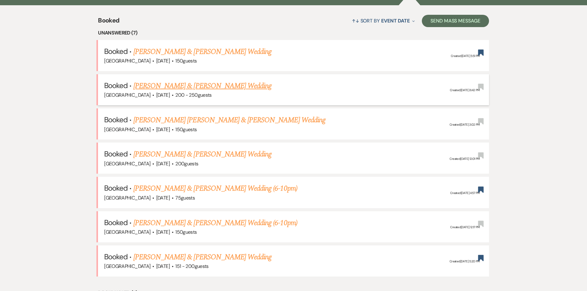
click at [162, 89] on link "[PERSON_NAME] & [PERSON_NAME] Wedding" at bounding box center [202, 85] width 138 height 11
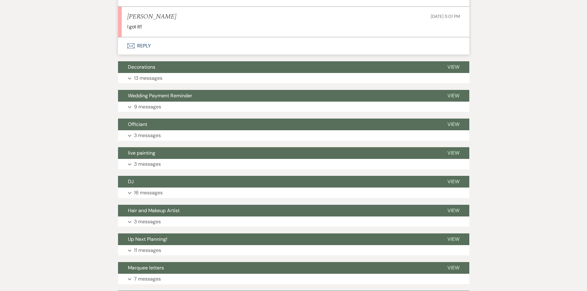
scroll to position [3929, 0]
